Goal: Navigation & Orientation: Understand site structure

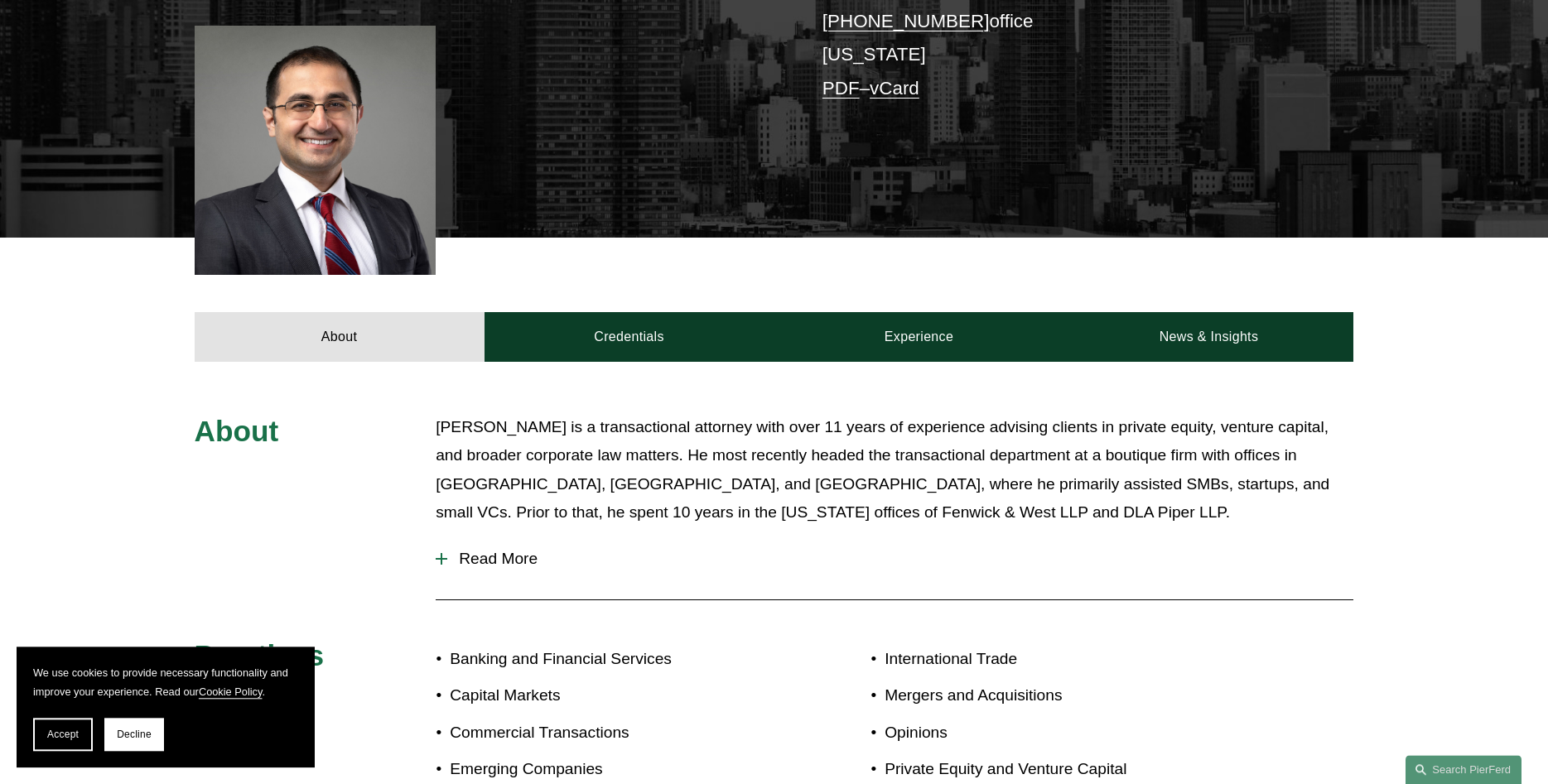
scroll to position [422, 0]
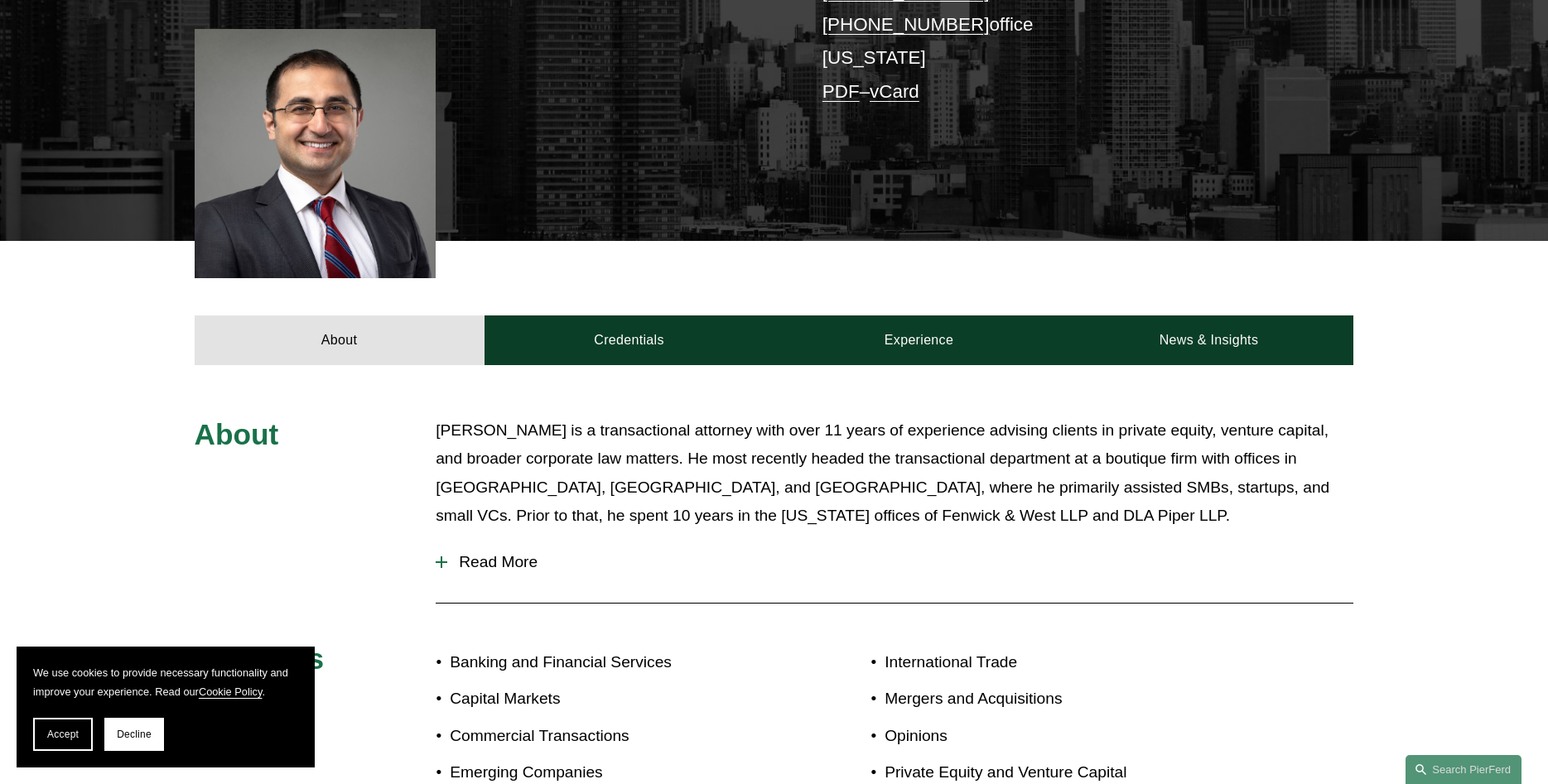
click at [592, 338] on link "Credentials" at bounding box center [629, 341] width 290 height 50
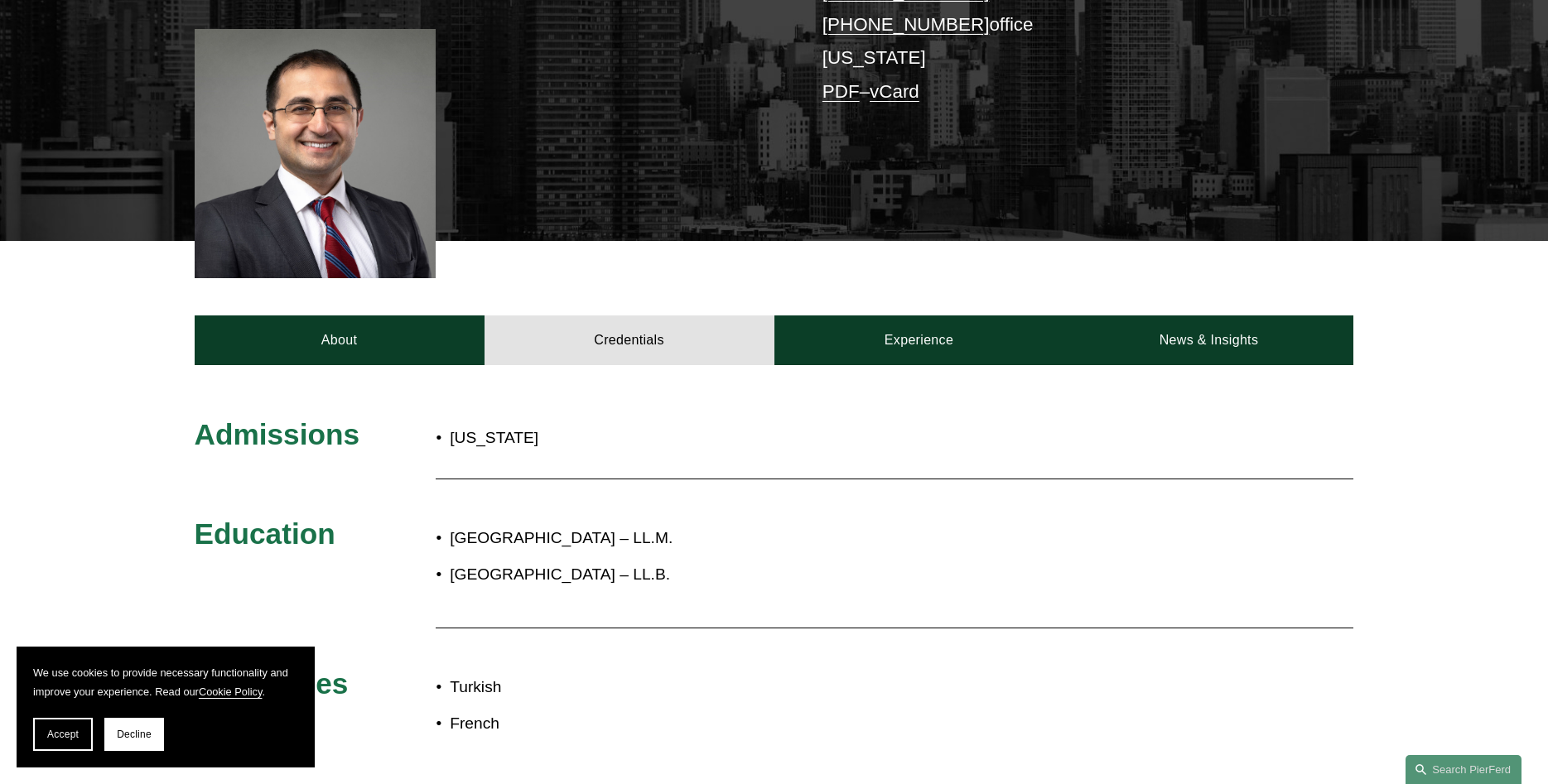
scroll to position [563, 0]
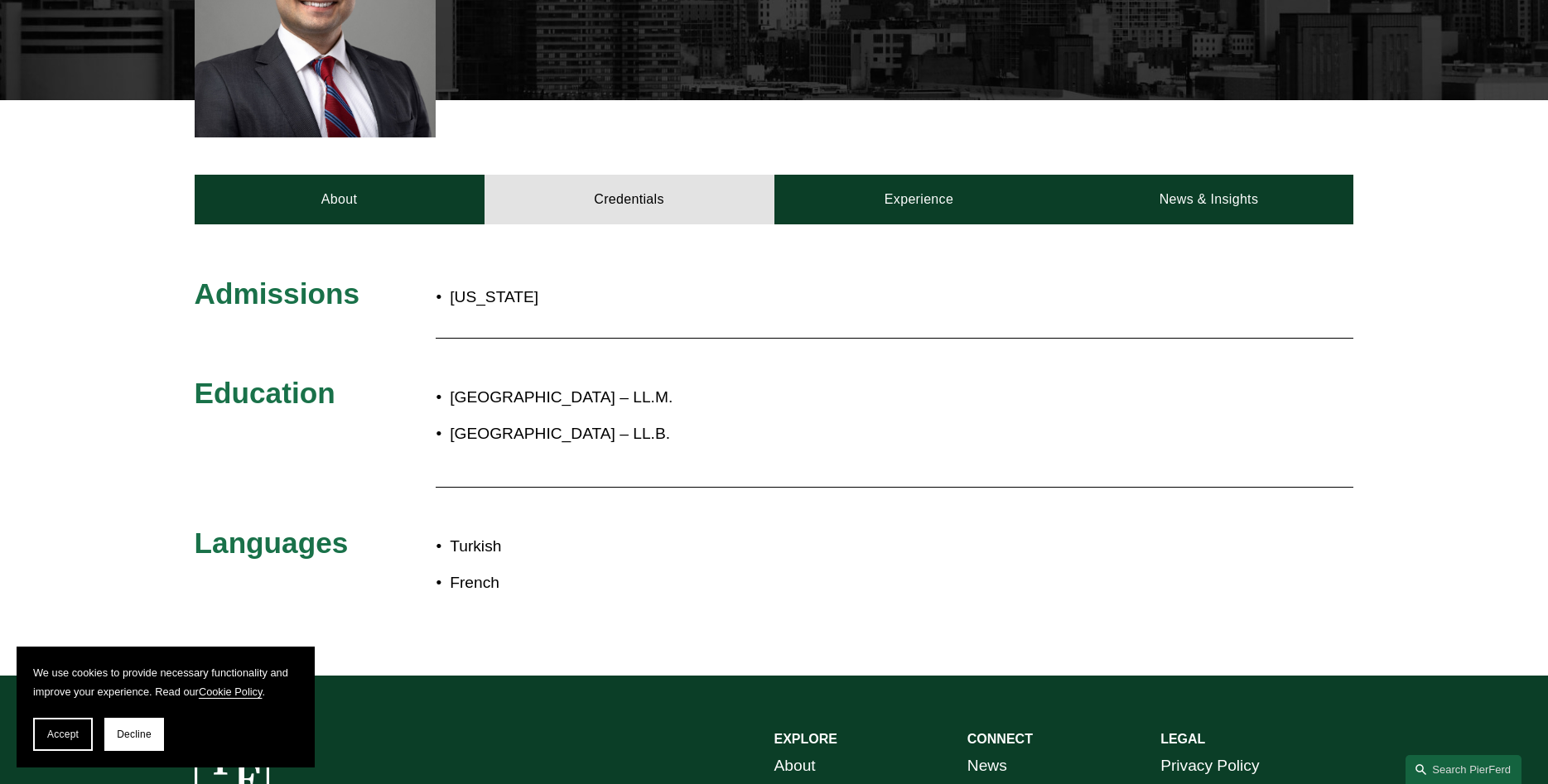
click at [895, 230] on div "Admissions New York Education Georgetown University Law Center – LL.M. Universi…" at bounding box center [774, 450] width 1548 height 451
click at [909, 215] on link "Experience" at bounding box center [919, 200] width 290 height 50
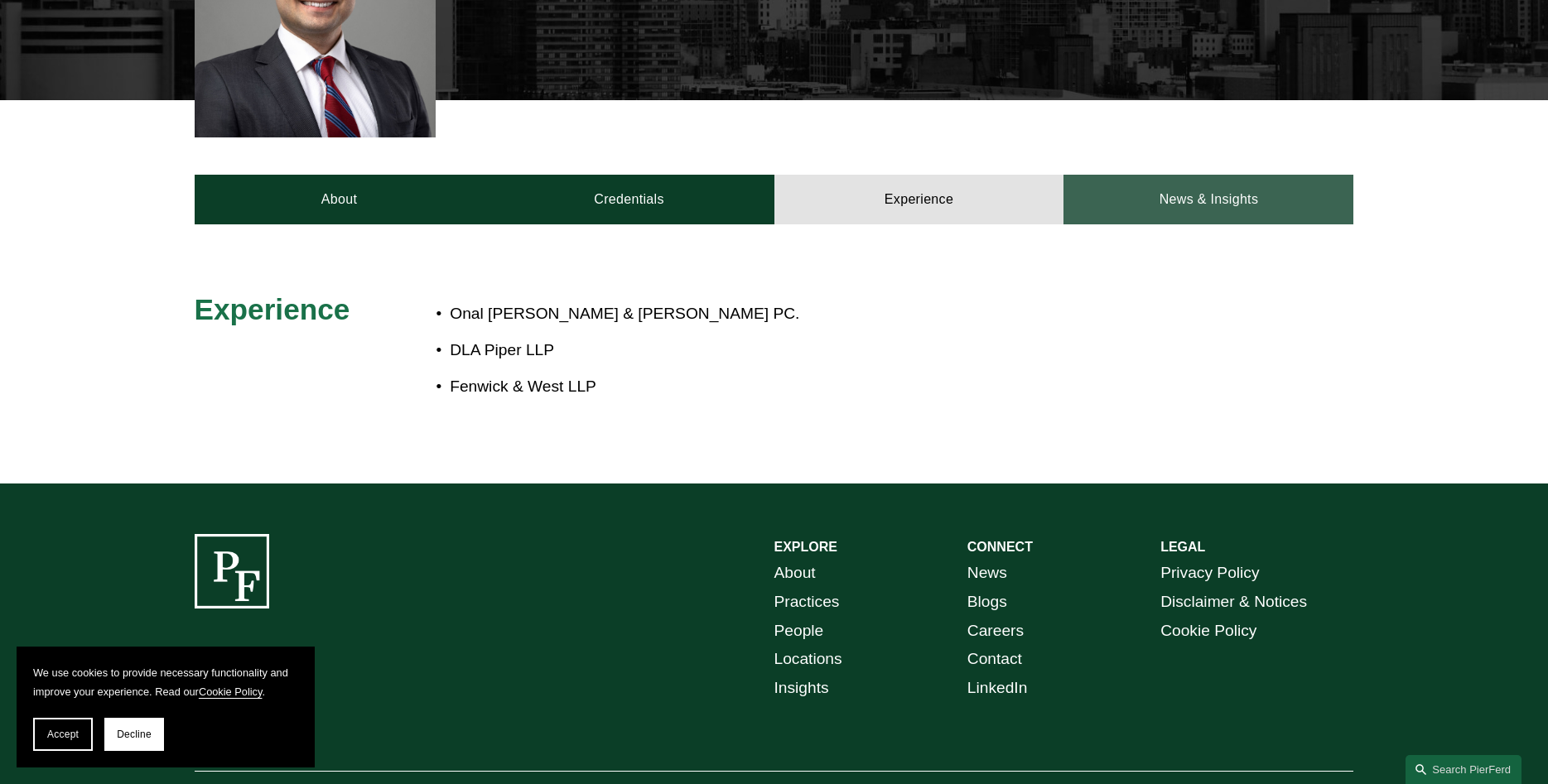
click at [1188, 193] on link "News & Insights" at bounding box center [1208, 200] width 290 height 50
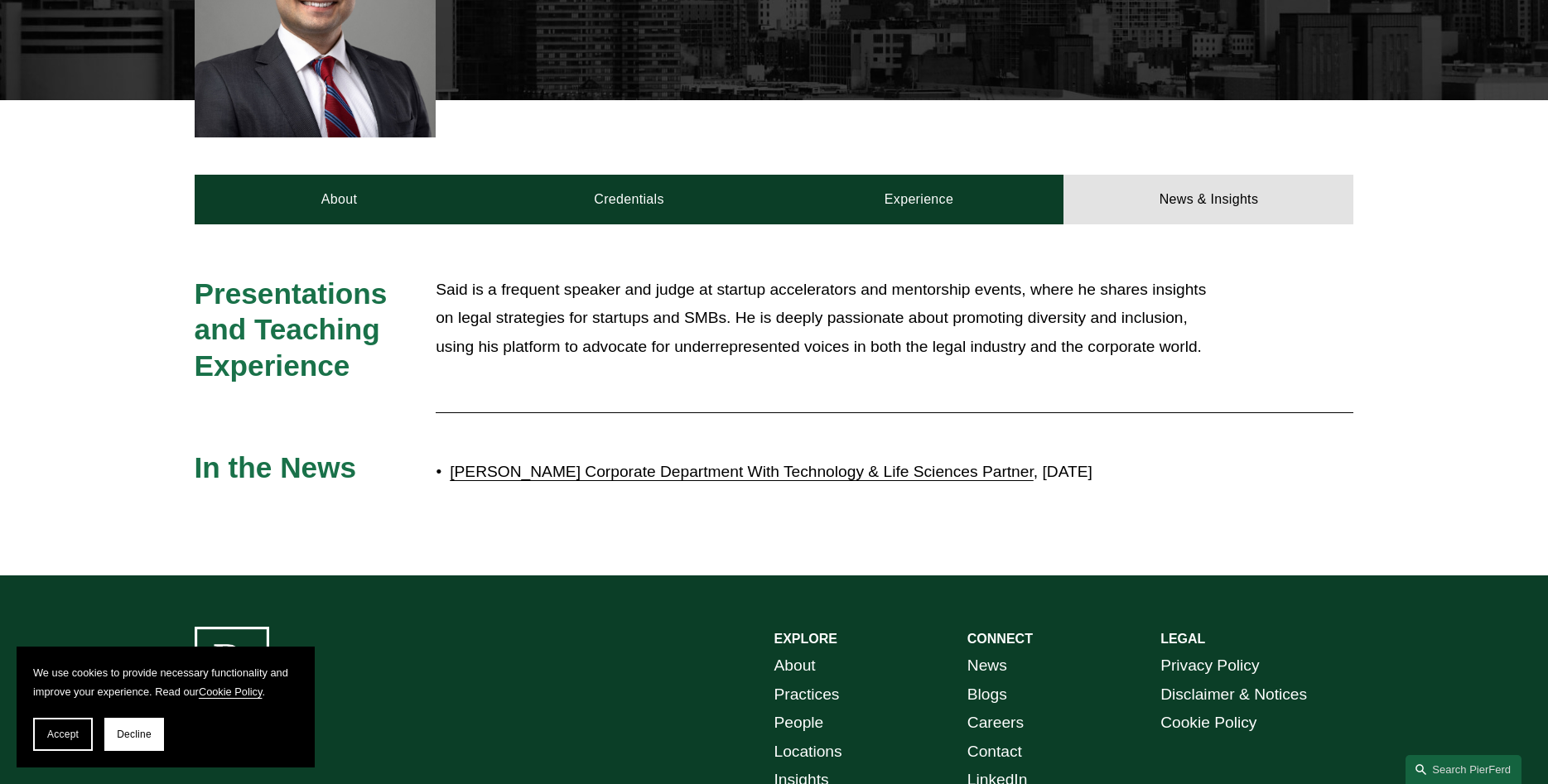
click at [418, 226] on div "Presentations and Teaching Experience Said is a frequent speaker and judge at s…" at bounding box center [774, 400] width 1548 height 351
click at [425, 213] on link "About" at bounding box center [339, 200] width 290 height 50
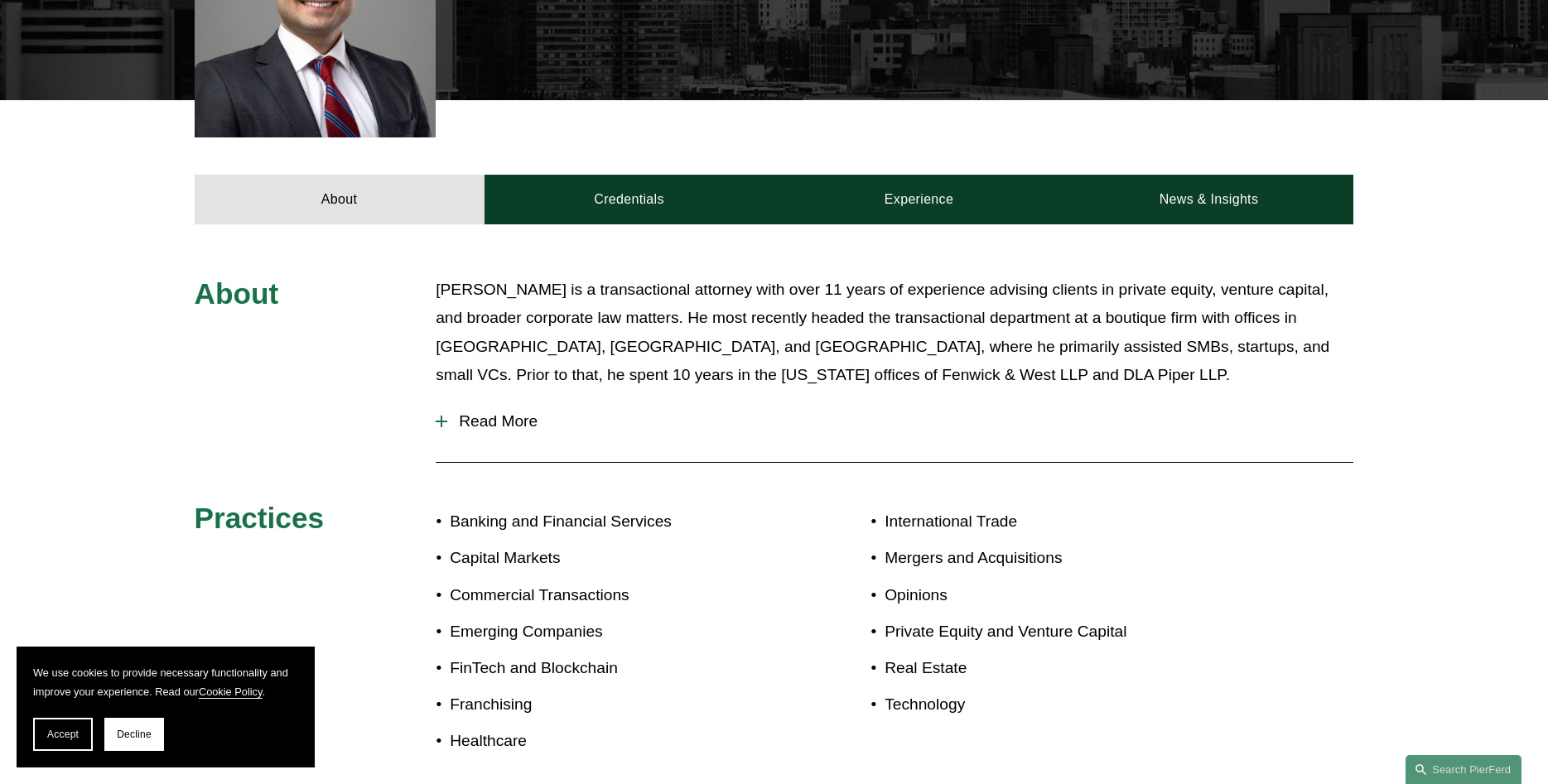
scroll to position [0, 0]
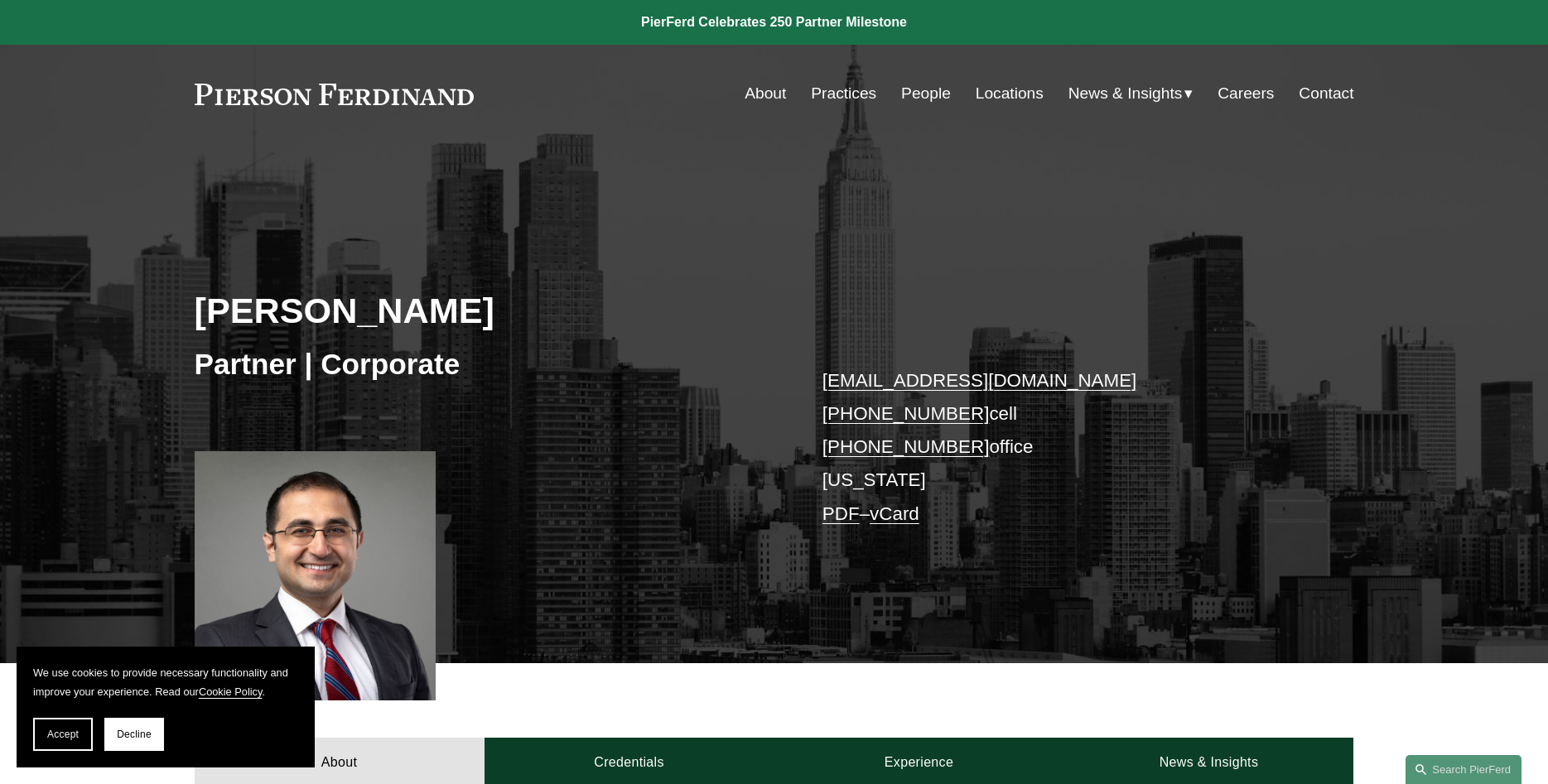
click at [830, 95] on link "Practices" at bounding box center [843, 93] width 65 height 31
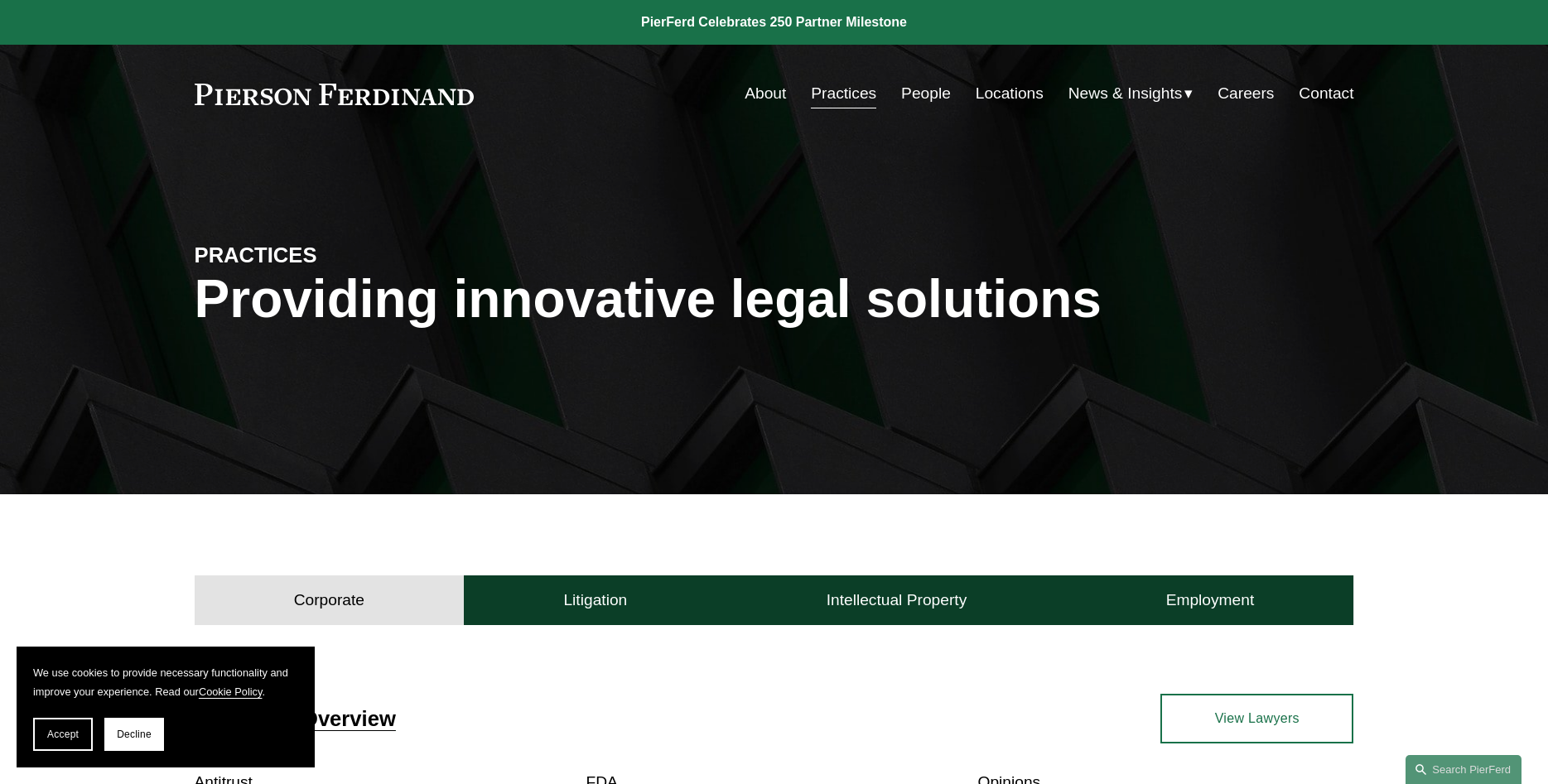
click at [918, 98] on link "People" at bounding box center [926, 93] width 50 height 31
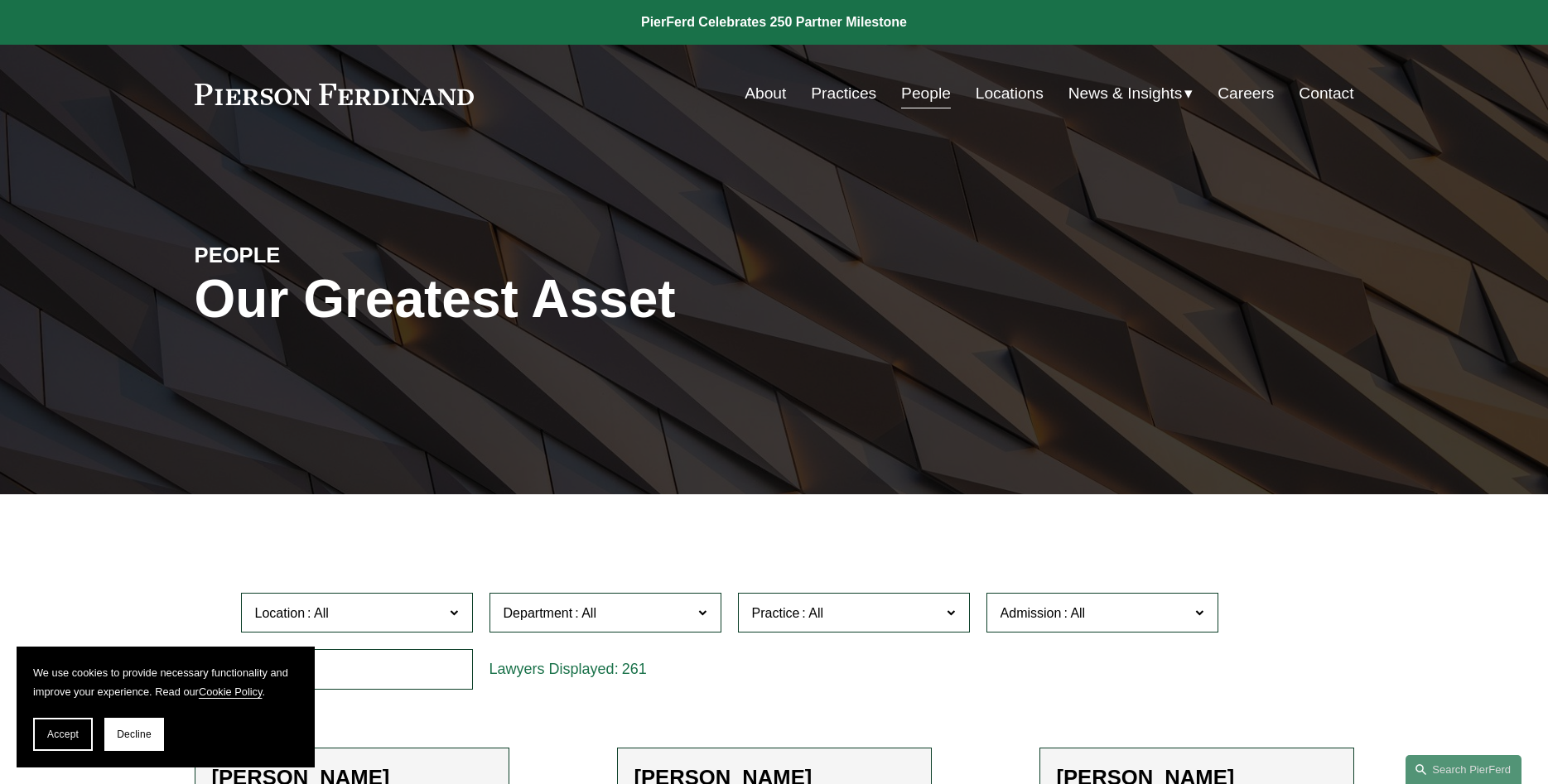
click at [1025, 99] on link "Locations" at bounding box center [1009, 93] width 68 height 31
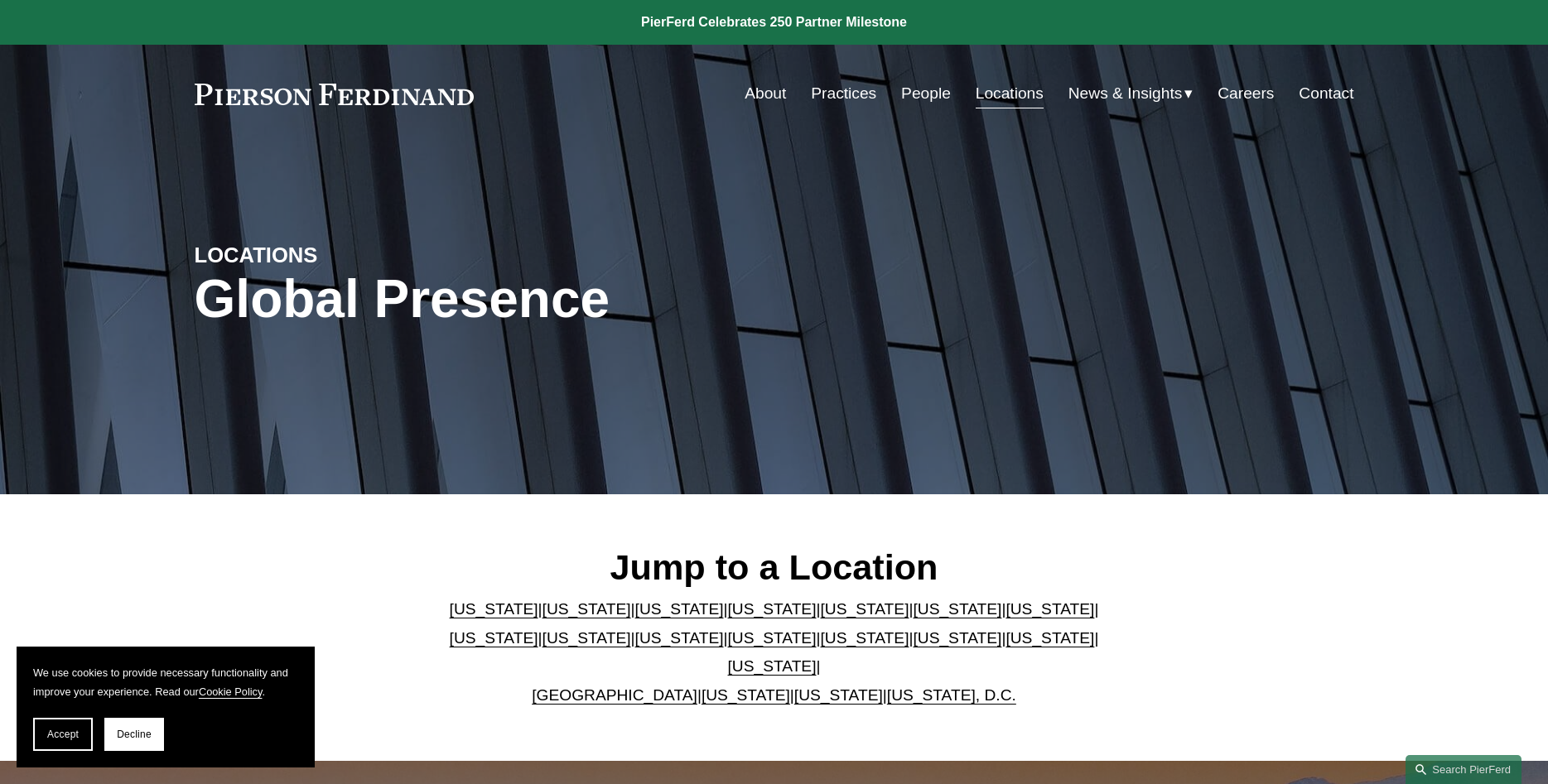
click at [1246, 99] on link "Careers" at bounding box center [1245, 93] width 56 height 31
